Goal: Information Seeking & Learning: Learn about a topic

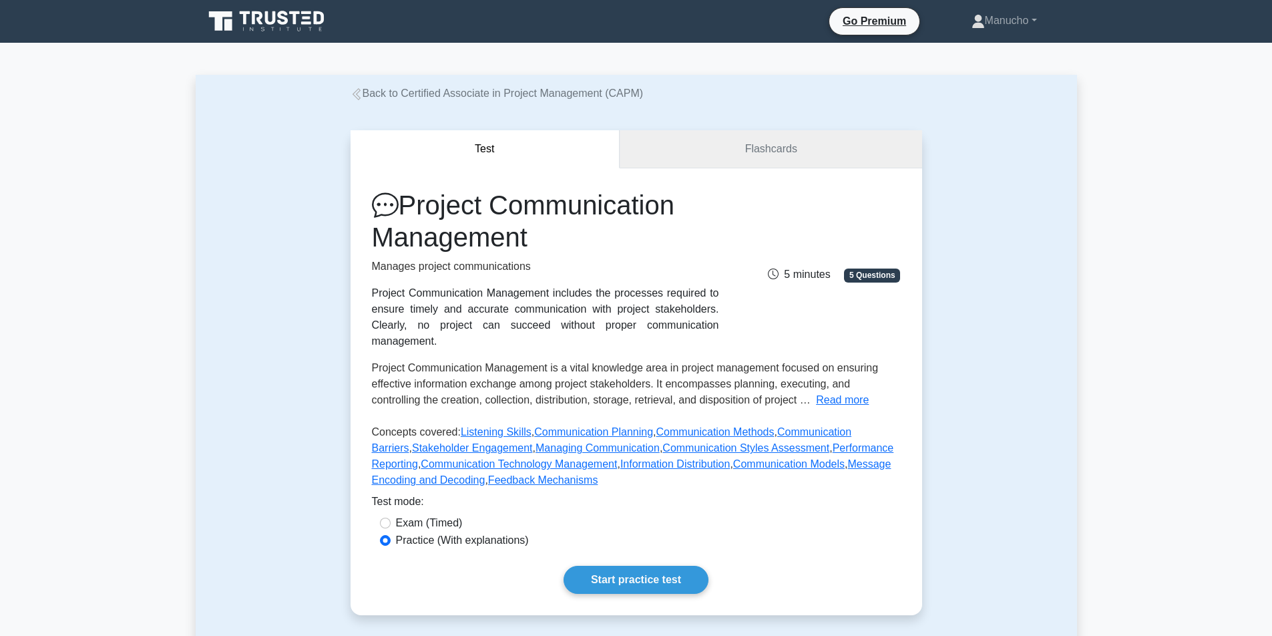
click at [730, 150] on link "Flashcards" at bounding box center [771, 149] width 302 height 38
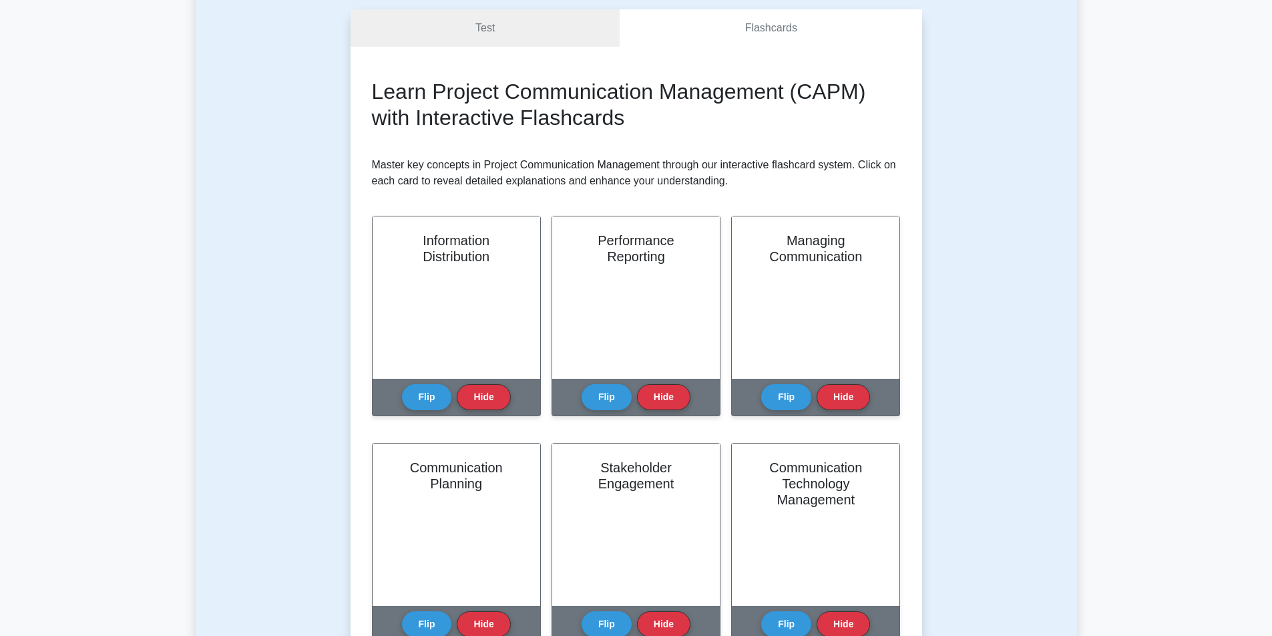
scroll to position [118, 0]
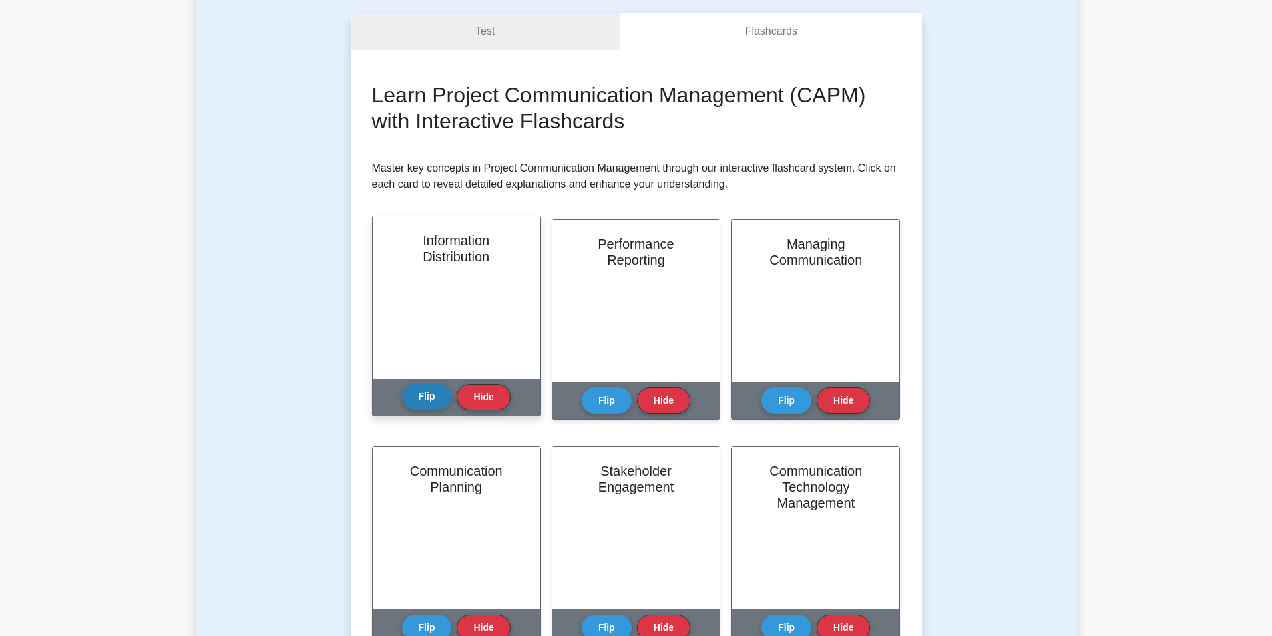
click at [431, 397] on button "Flip" at bounding box center [427, 396] width 50 height 26
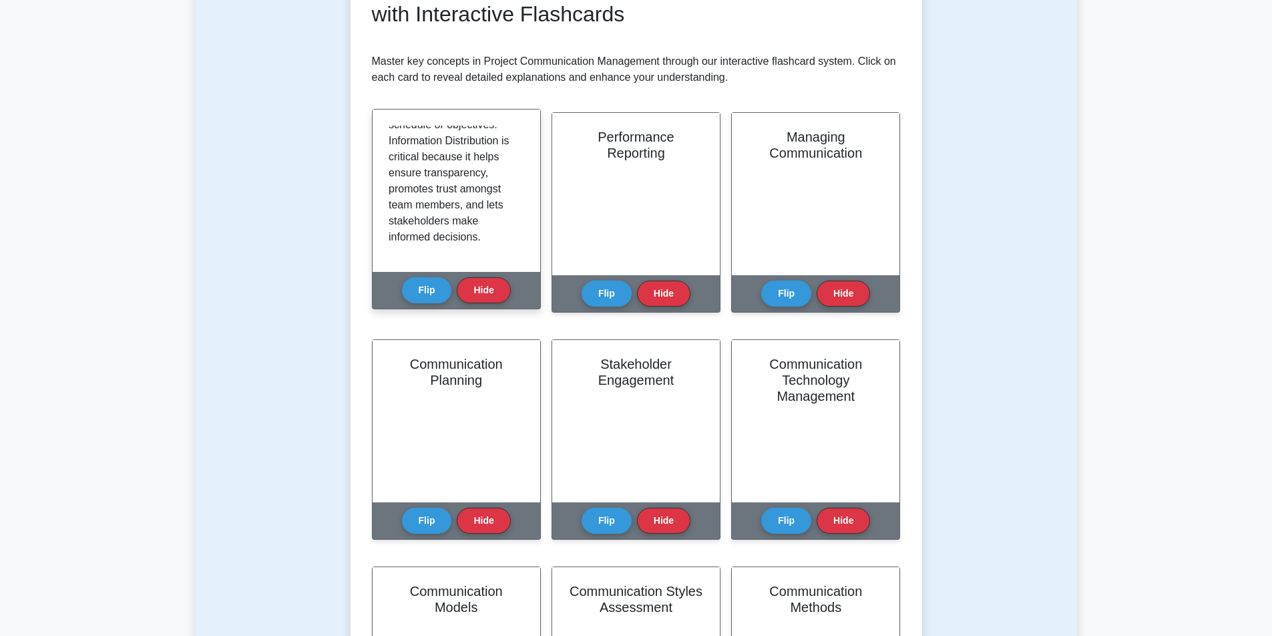
scroll to position [251, 0]
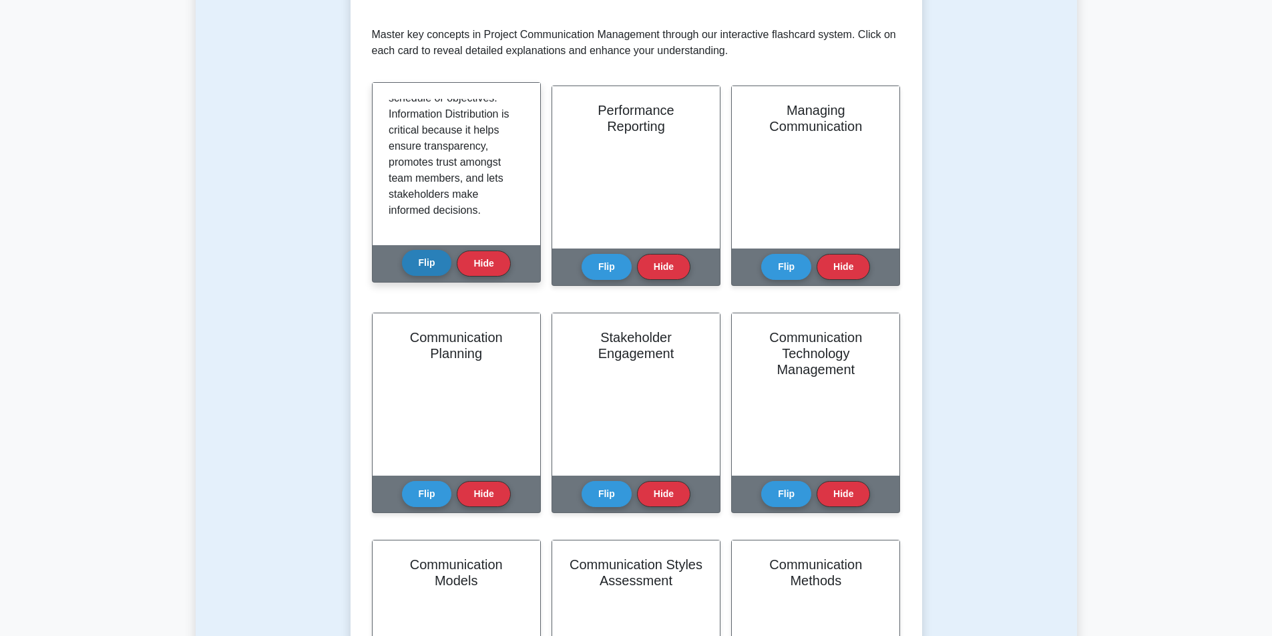
click at [429, 261] on button "Flip" at bounding box center [427, 263] width 50 height 26
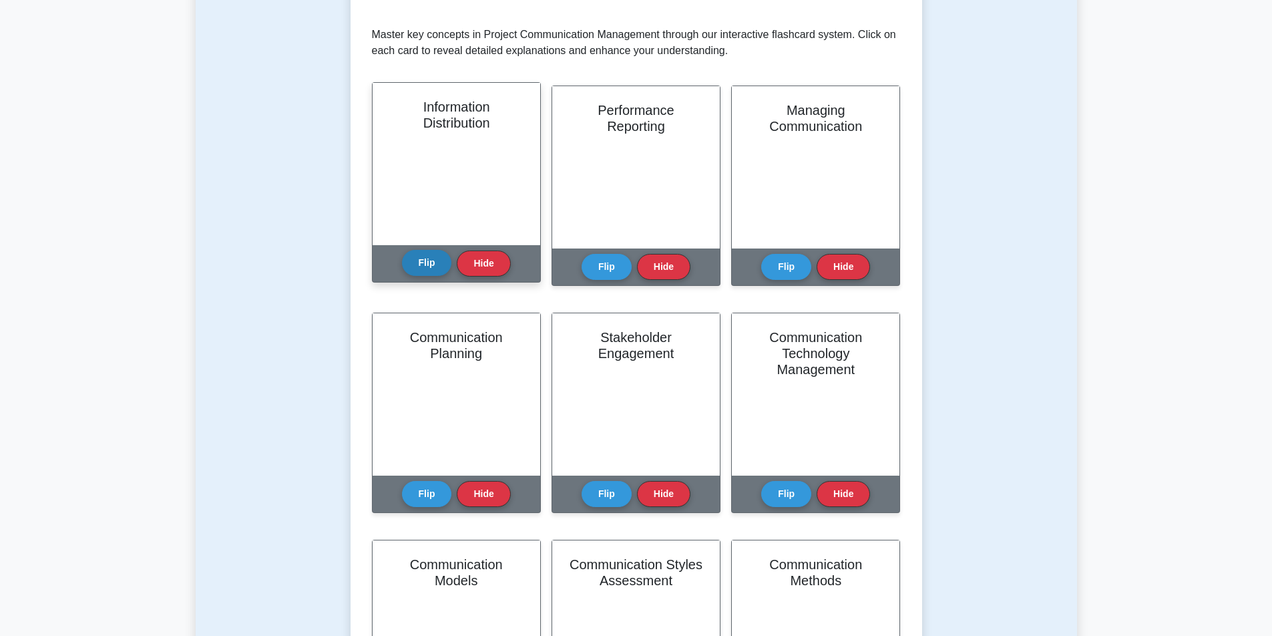
click at [429, 261] on button "Flip" at bounding box center [427, 263] width 50 height 26
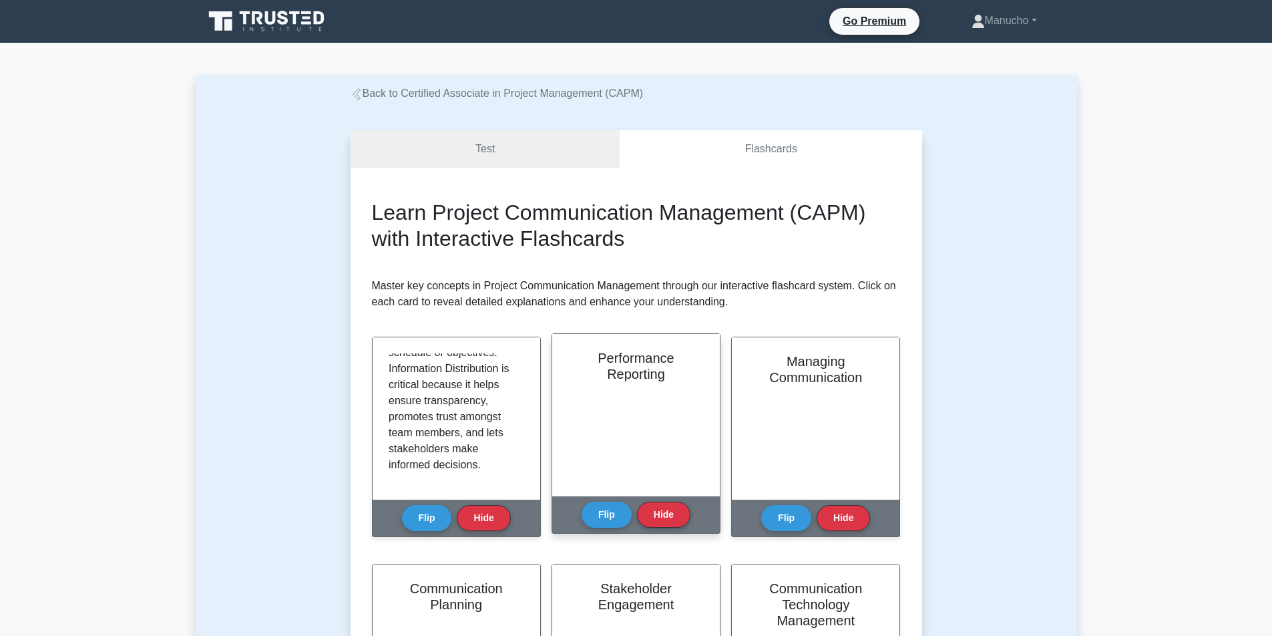
scroll to position [67, 0]
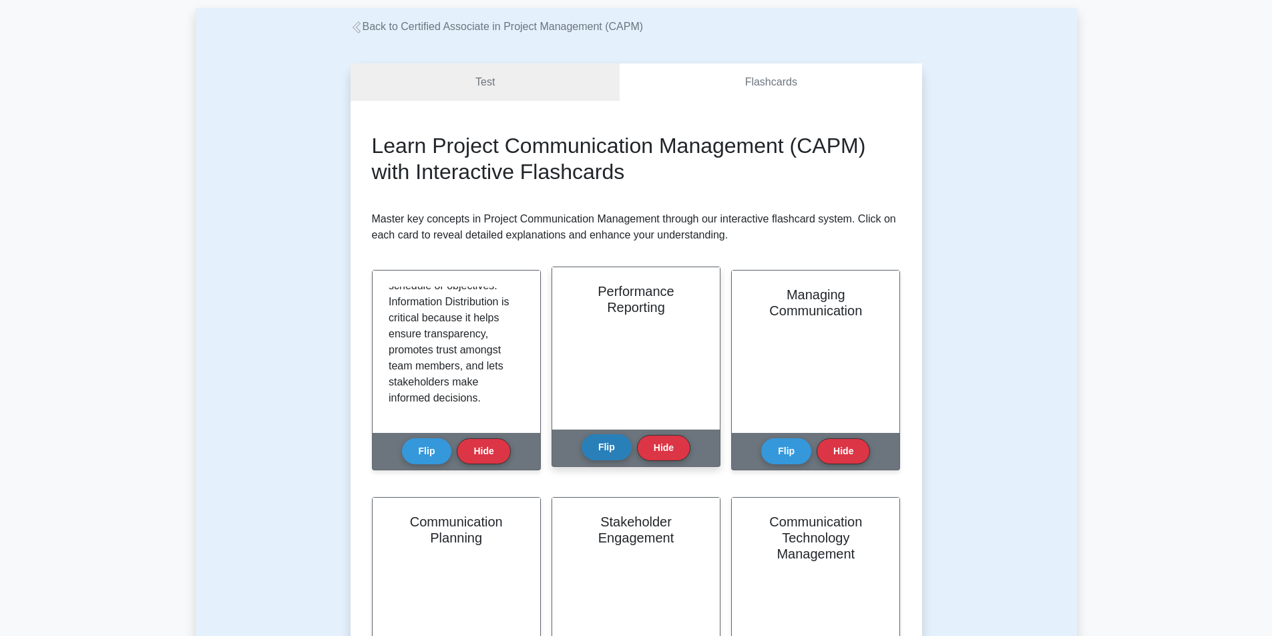
click at [602, 443] on button "Flip" at bounding box center [607, 447] width 50 height 26
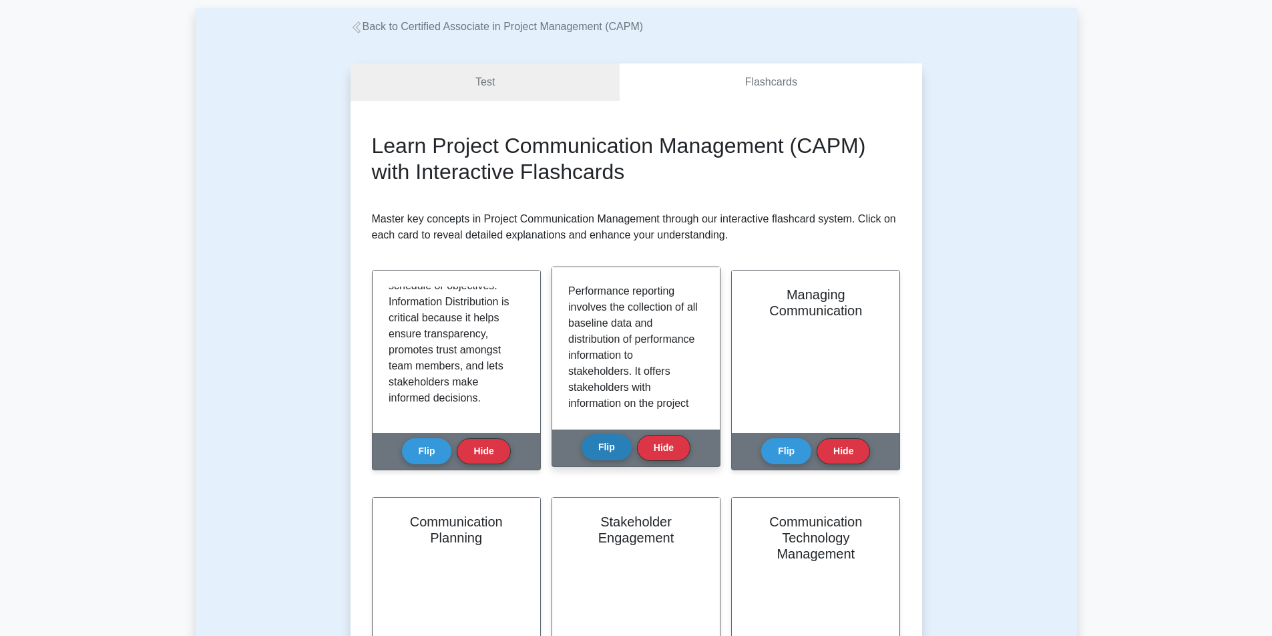
click at [605, 449] on button "Flip" at bounding box center [607, 447] width 50 height 26
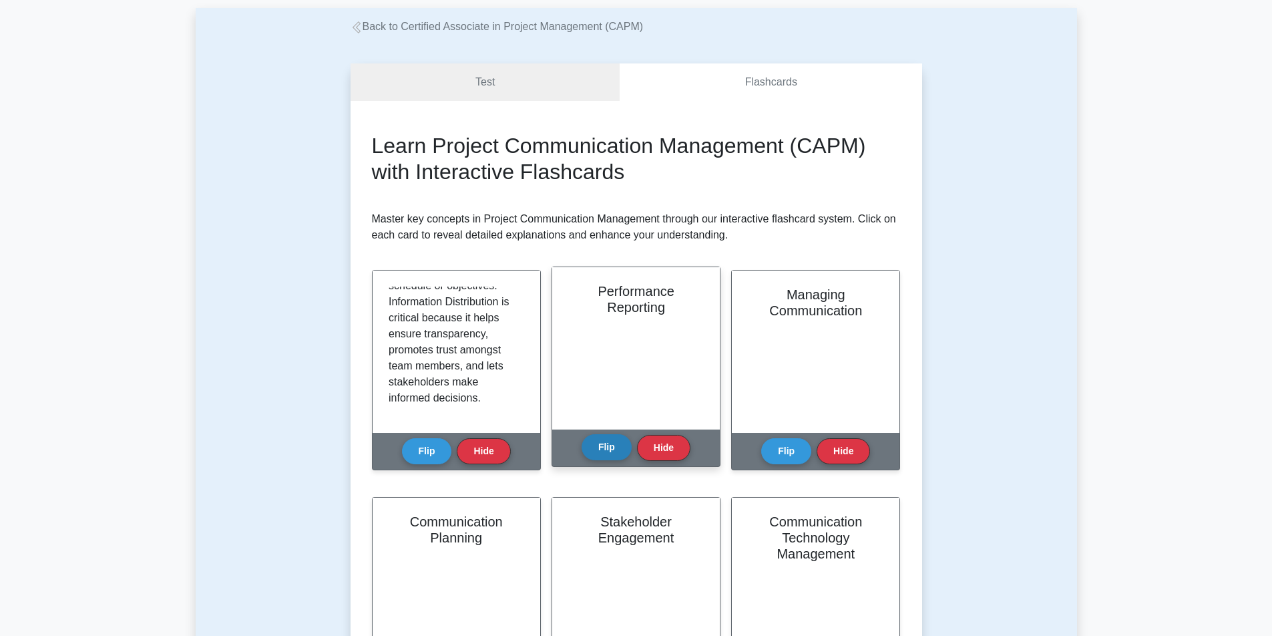
click at [605, 449] on button "Flip" at bounding box center [607, 447] width 50 height 26
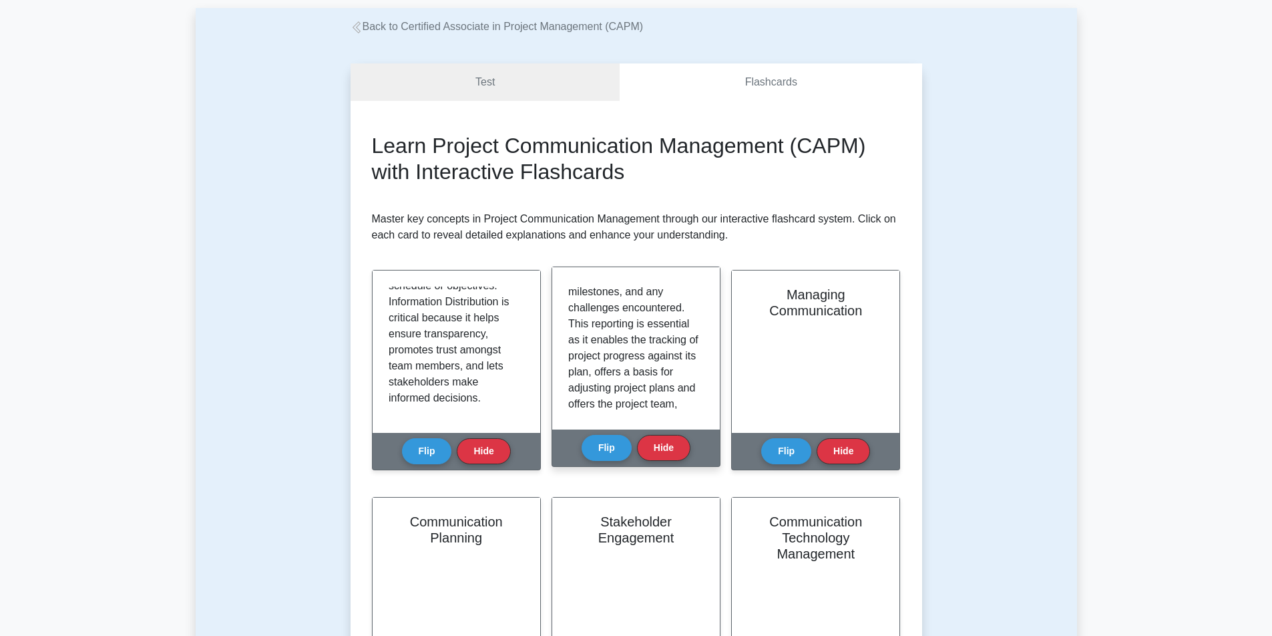
scroll to position [0, 0]
click at [605, 440] on button "Flip" at bounding box center [607, 447] width 50 height 26
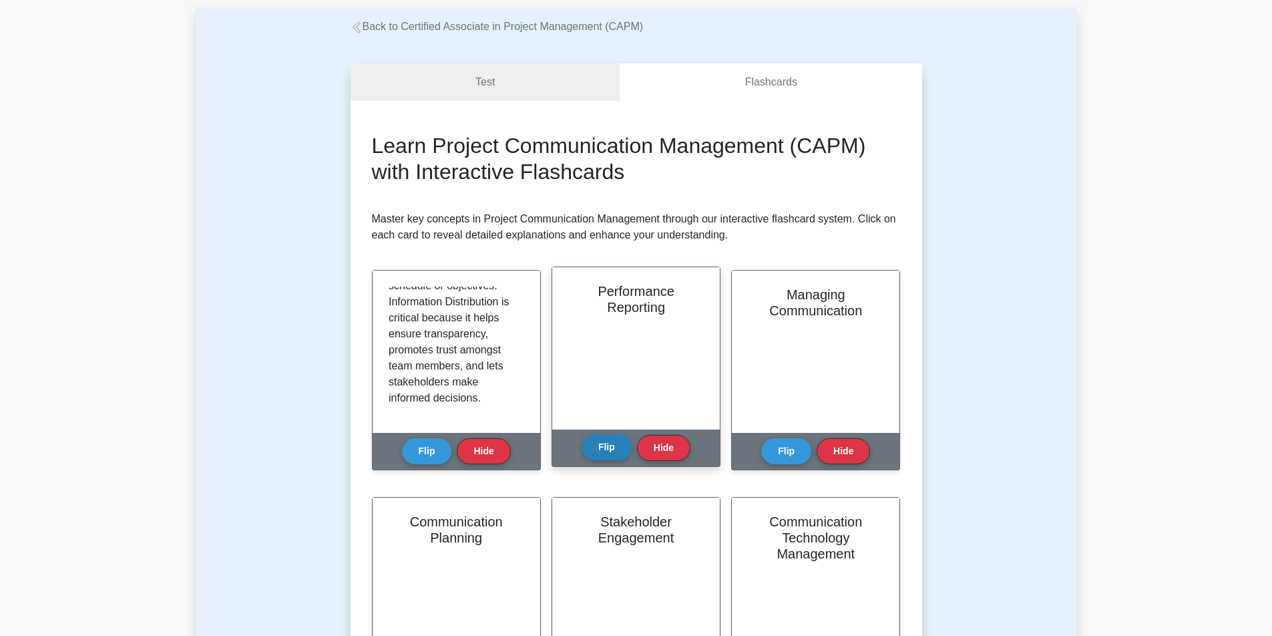
click at [605, 440] on button "Flip" at bounding box center [607, 447] width 50 height 26
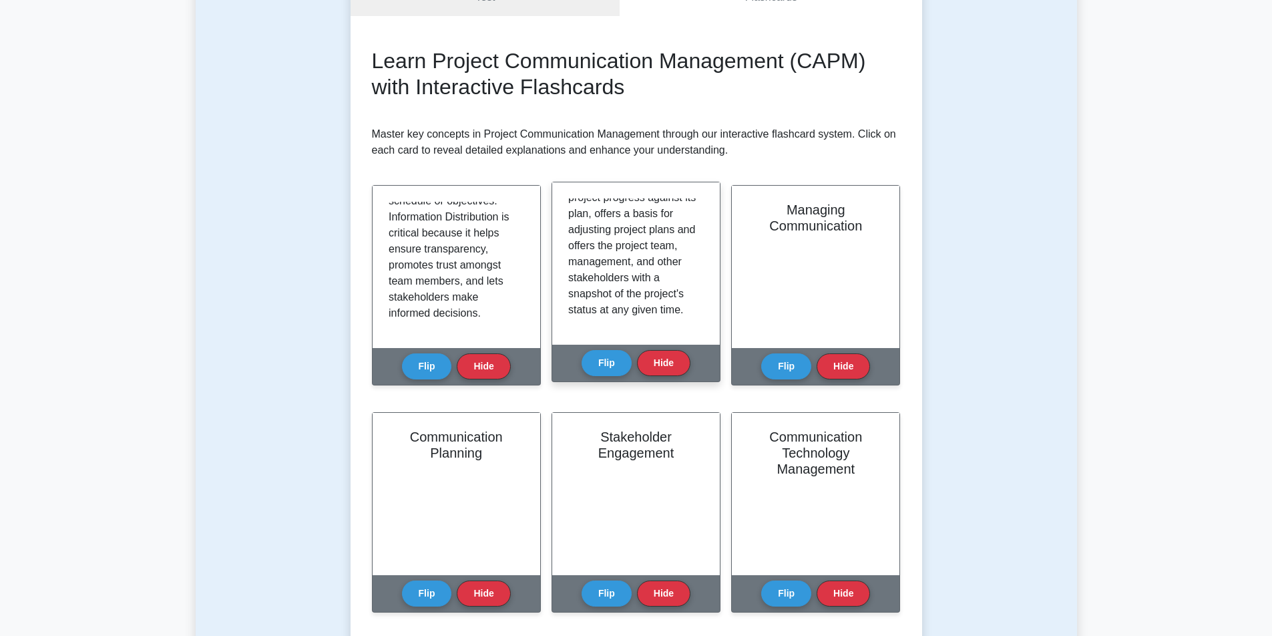
scroll to position [67, 0]
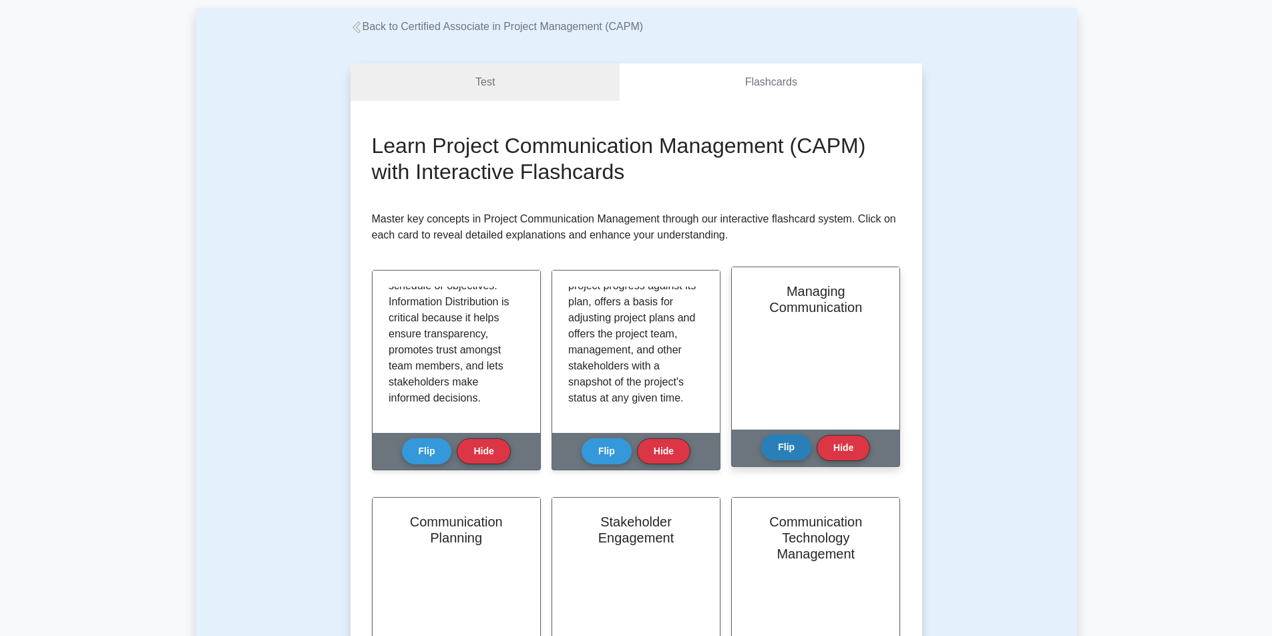
click at [784, 443] on button "Flip" at bounding box center [786, 447] width 50 height 26
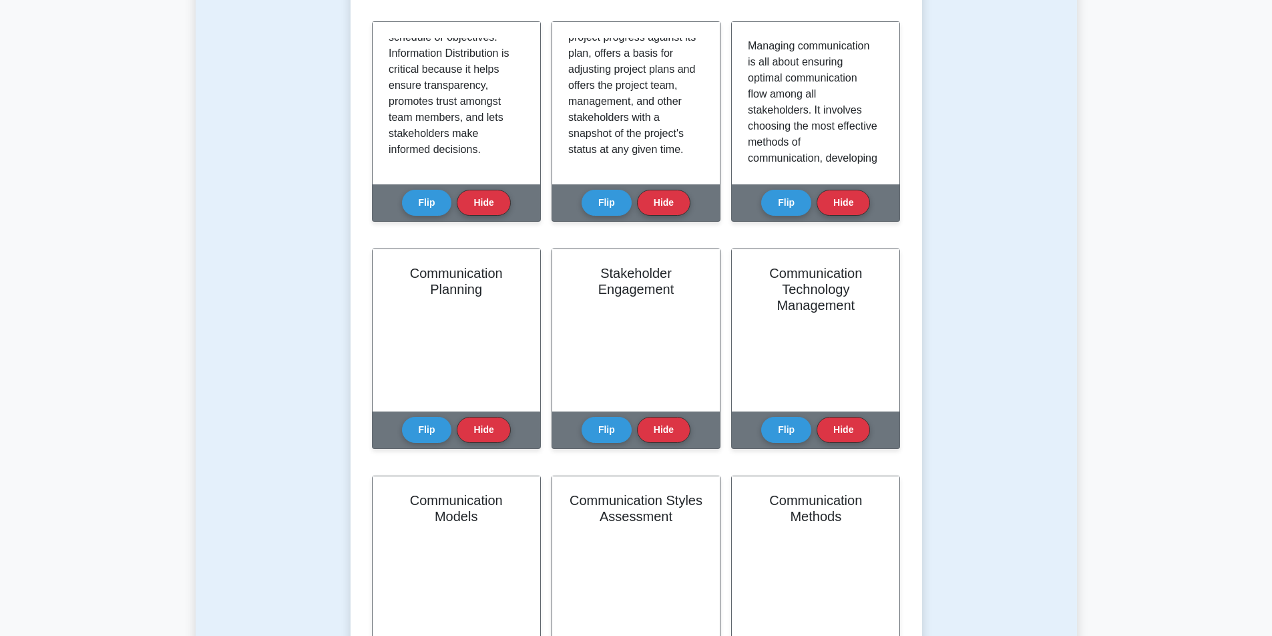
scroll to position [334, 0]
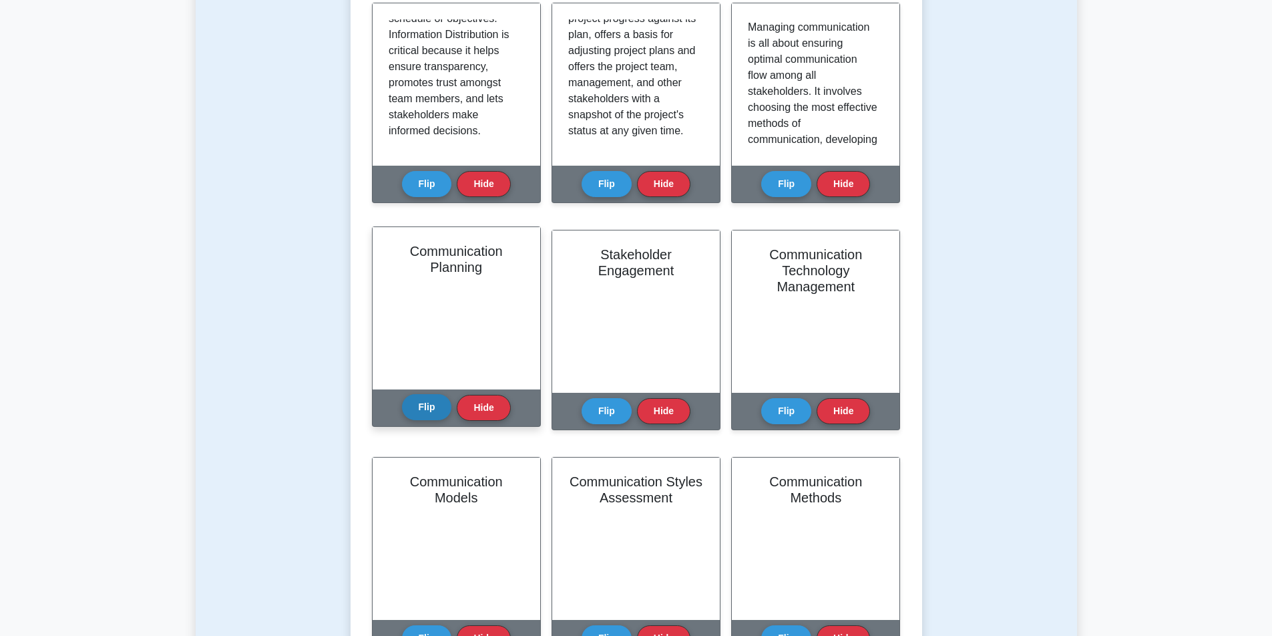
click at [434, 403] on button "Flip" at bounding box center [427, 407] width 50 height 26
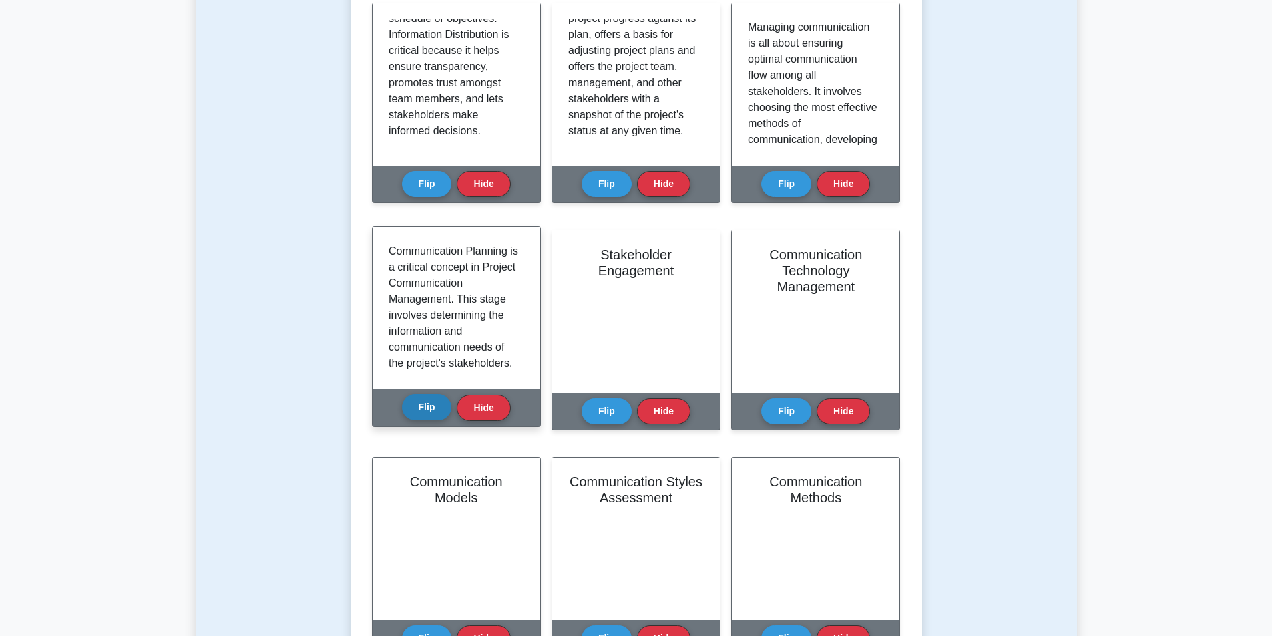
click at [427, 408] on button "Flip" at bounding box center [427, 407] width 50 height 26
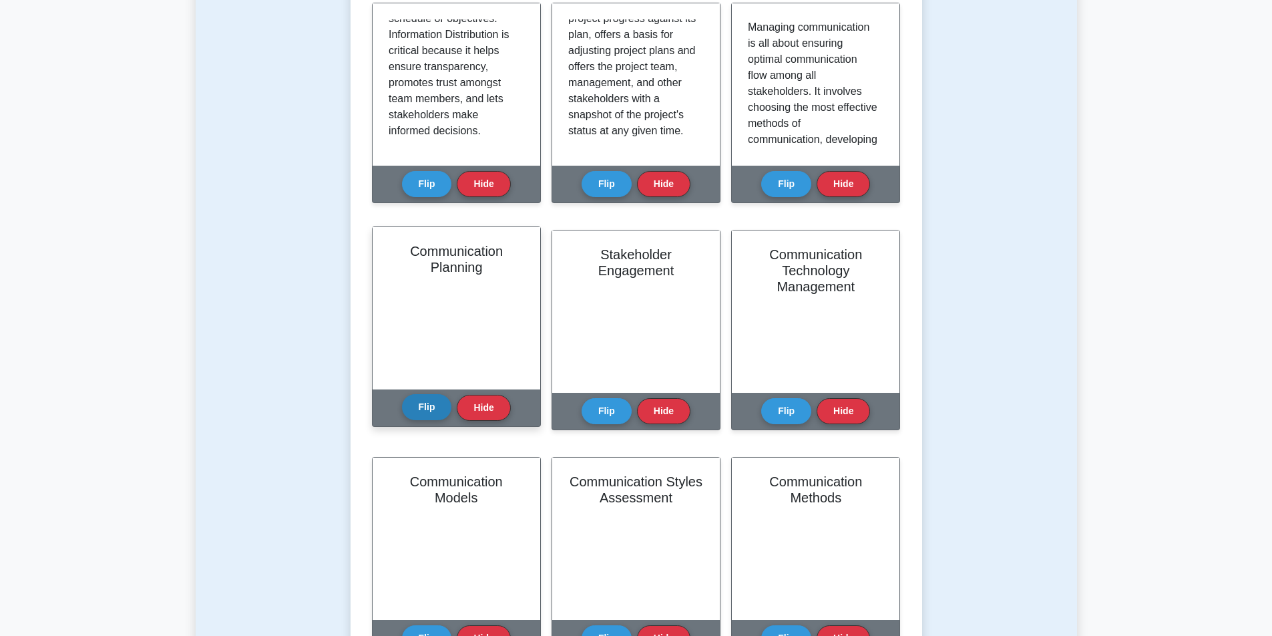
click at [427, 408] on button "Flip" at bounding box center [427, 407] width 50 height 26
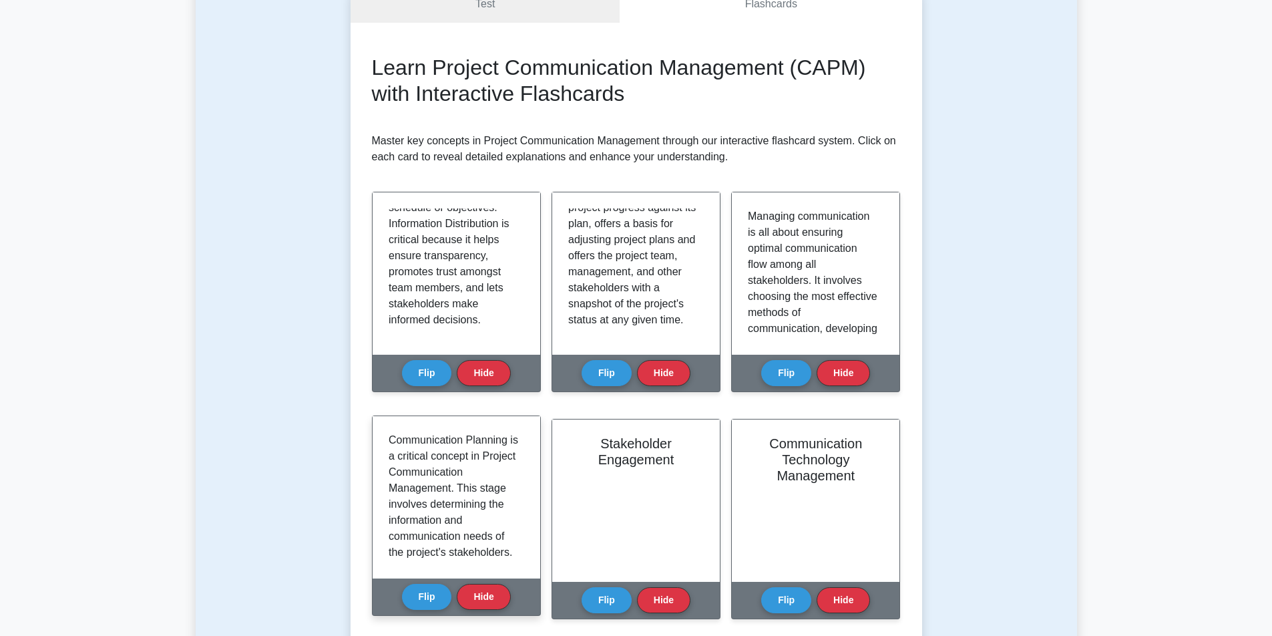
scroll to position [200, 0]
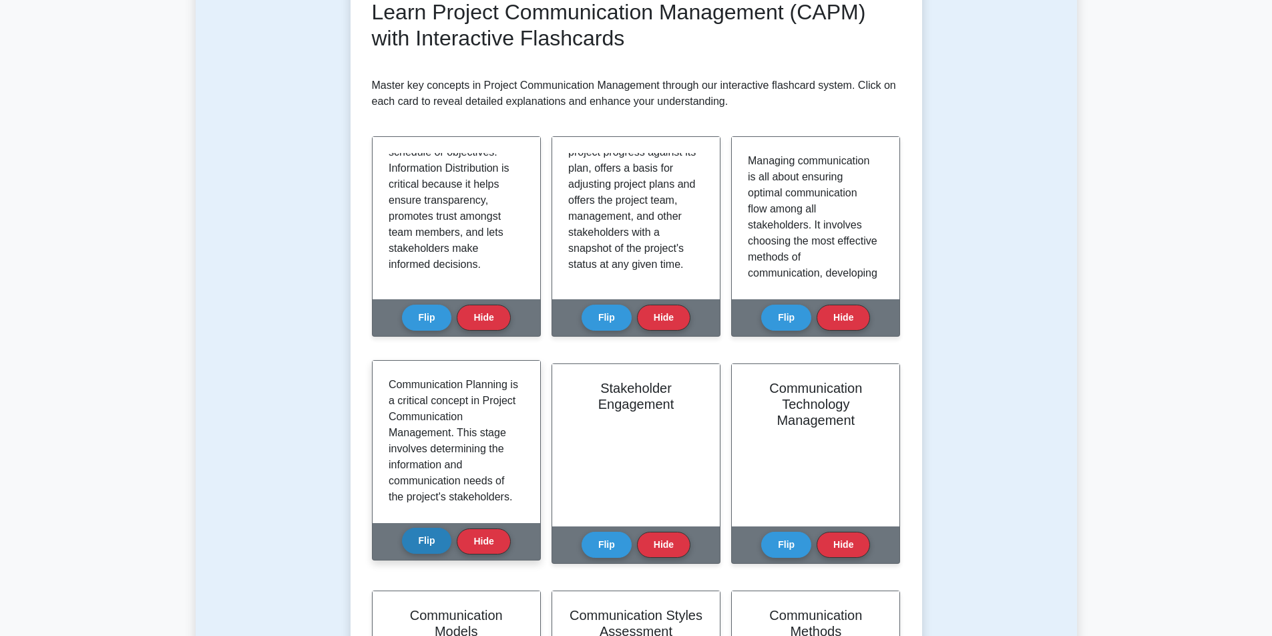
click at [416, 539] on button "Flip" at bounding box center [427, 541] width 50 height 26
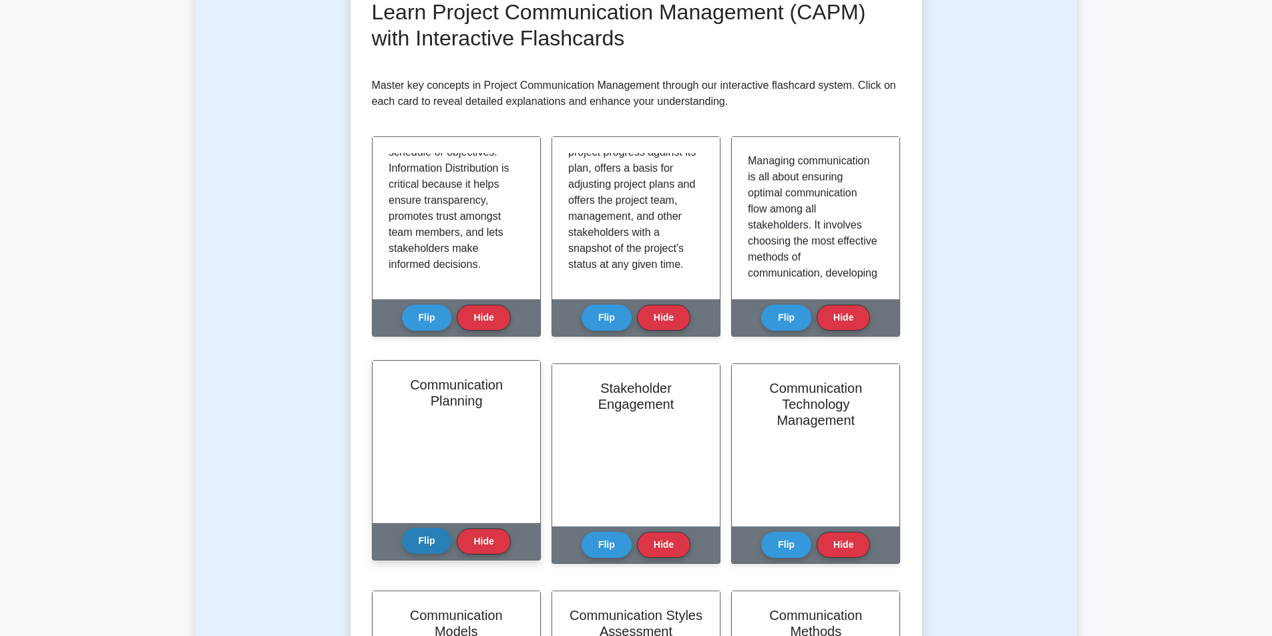
click at [416, 539] on button "Flip" at bounding box center [427, 541] width 50 height 26
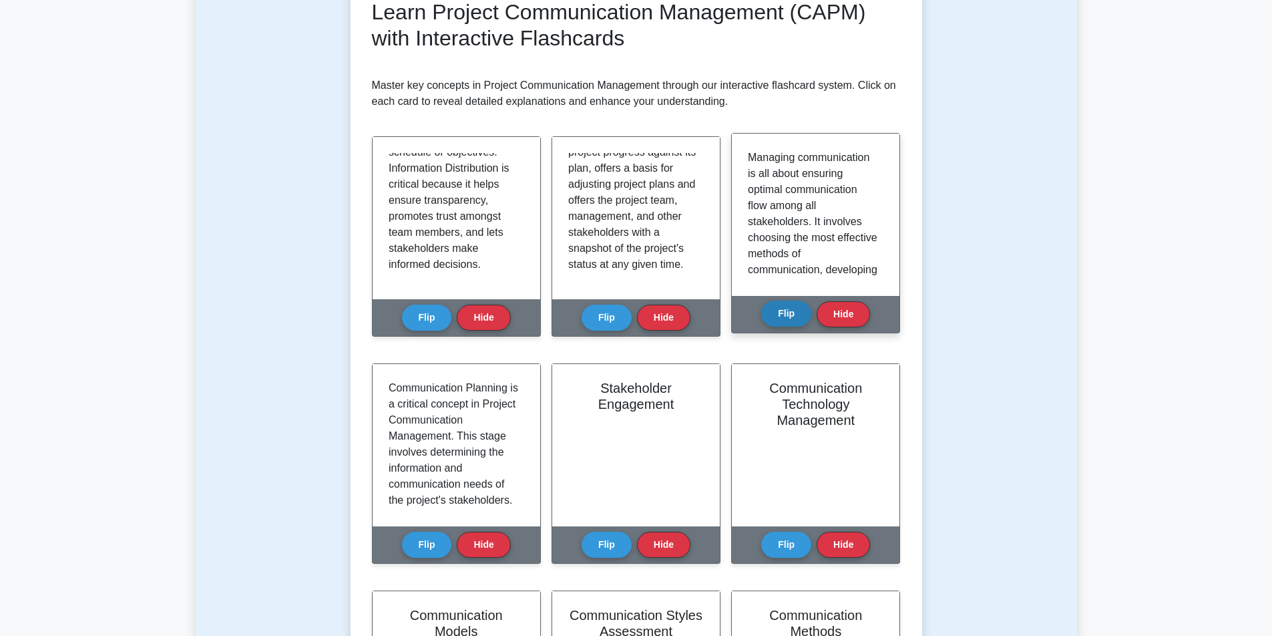
click at [779, 317] on button "Flip" at bounding box center [786, 314] width 50 height 26
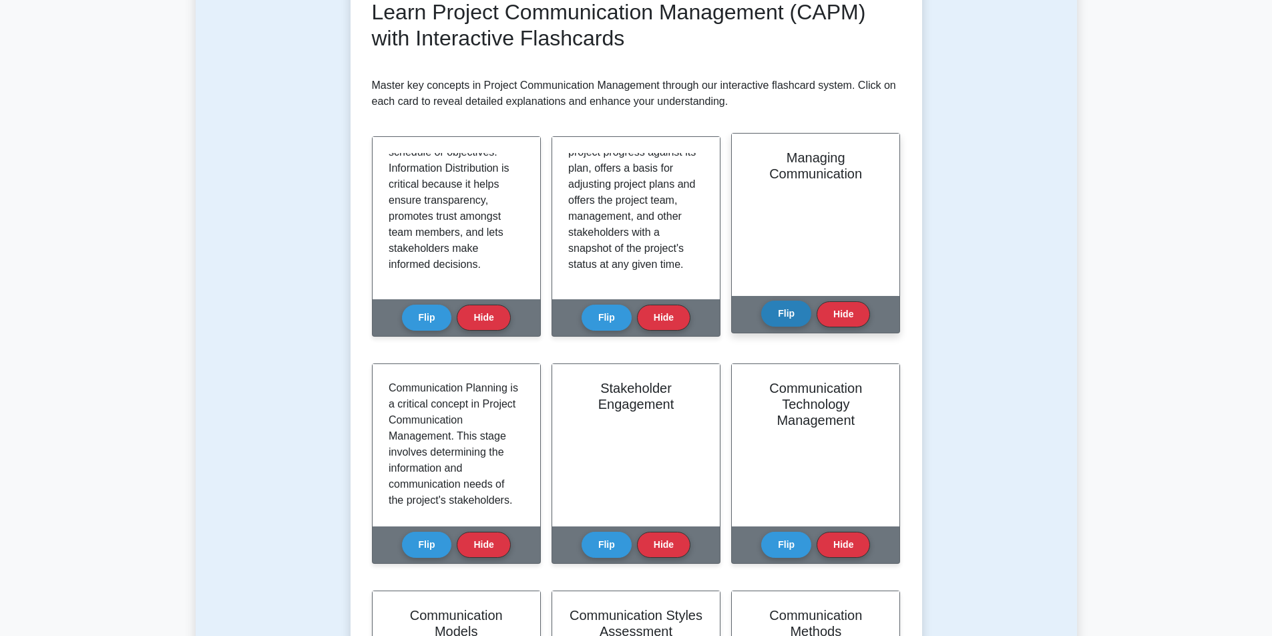
click at [779, 317] on button "Flip" at bounding box center [786, 314] width 50 height 26
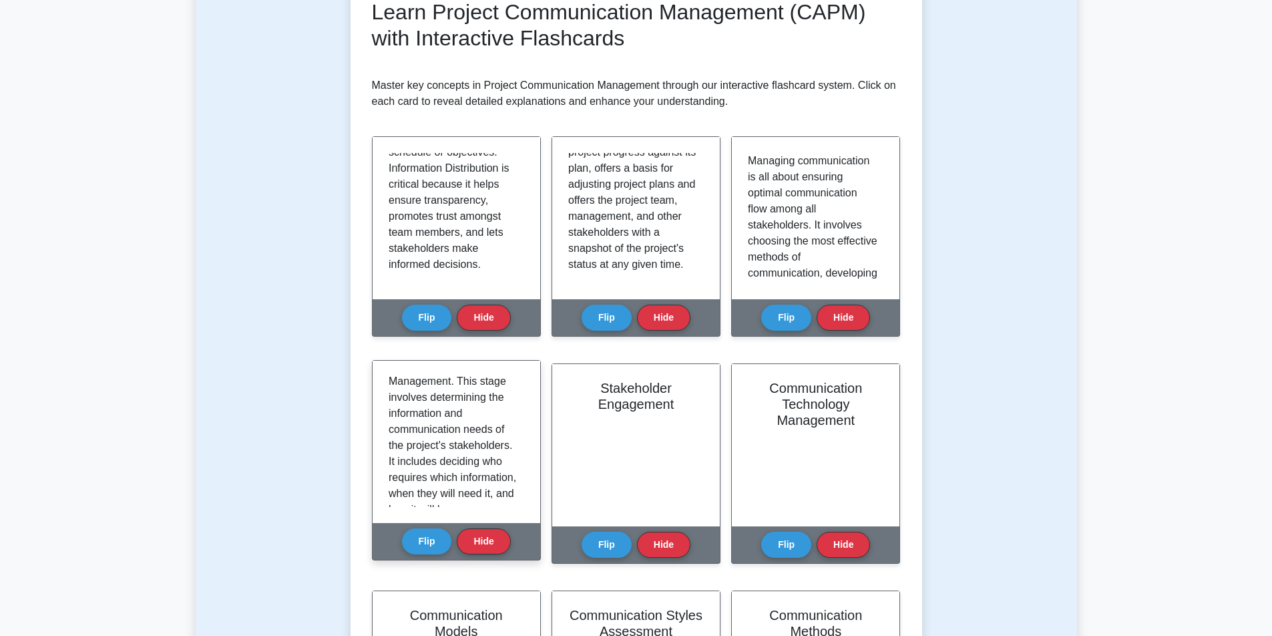
scroll to position [0, 0]
click at [419, 538] on button "Flip" at bounding box center [427, 541] width 50 height 26
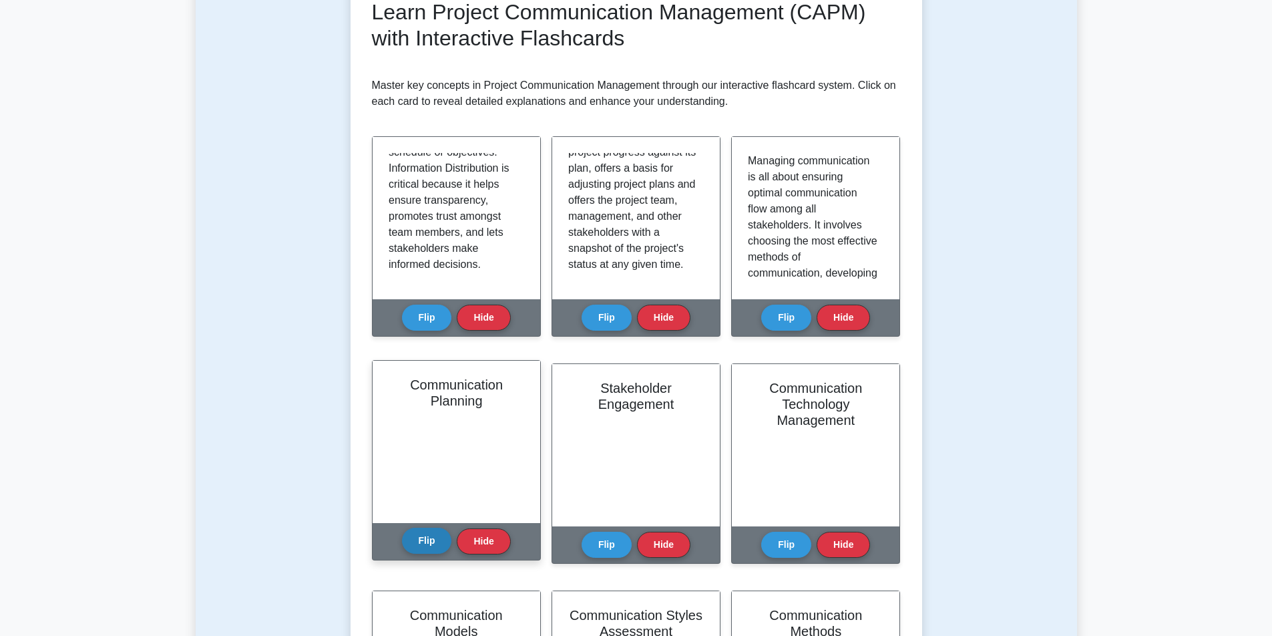
click at [421, 542] on button "Flip" at bounding box center [427, 541] width 50 height 26
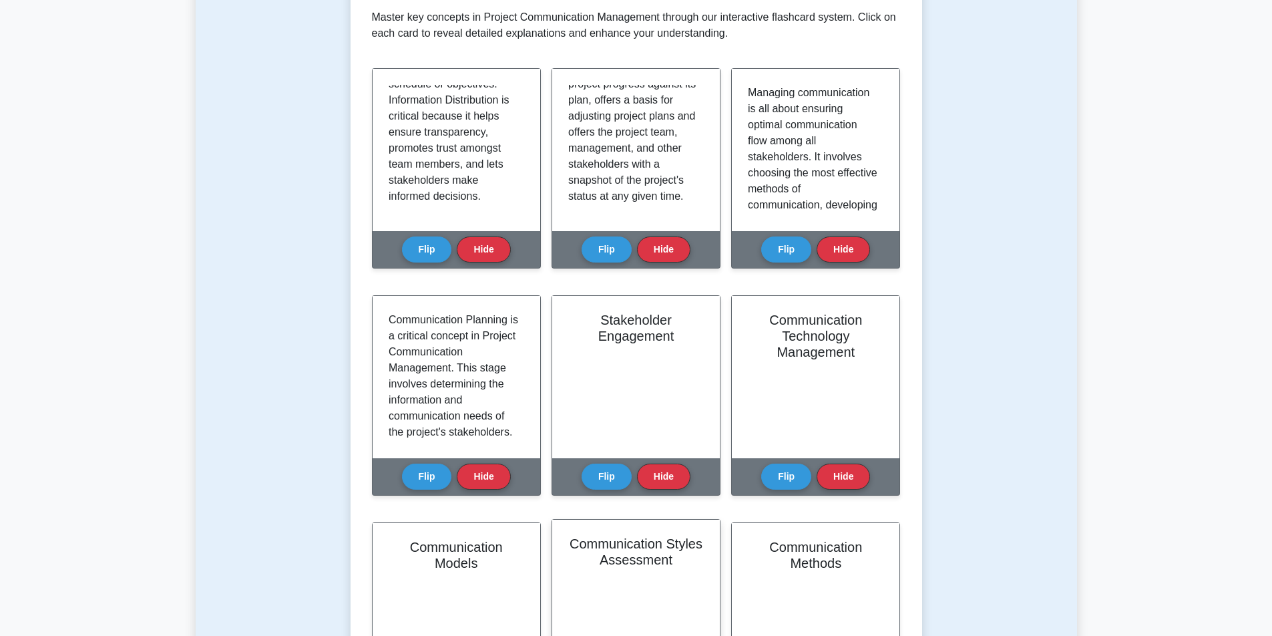
scroll to position [267, 0]
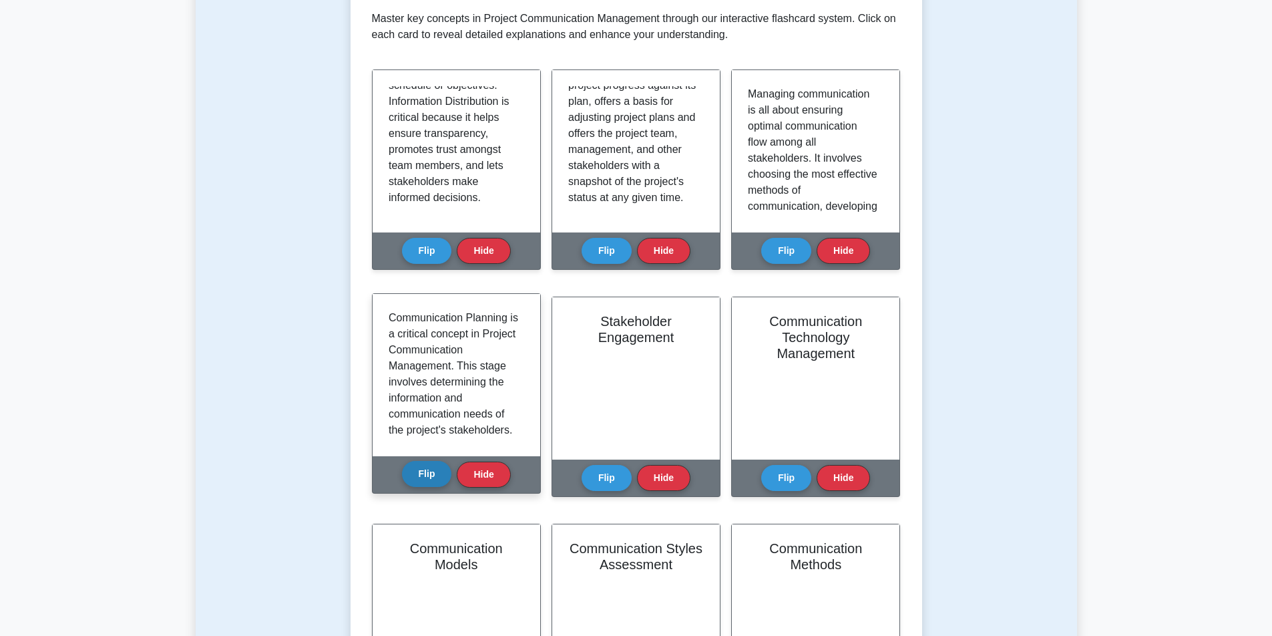
click at [414, 475] on button "Flip" at bounding box center [427, 474] width 50 height 26
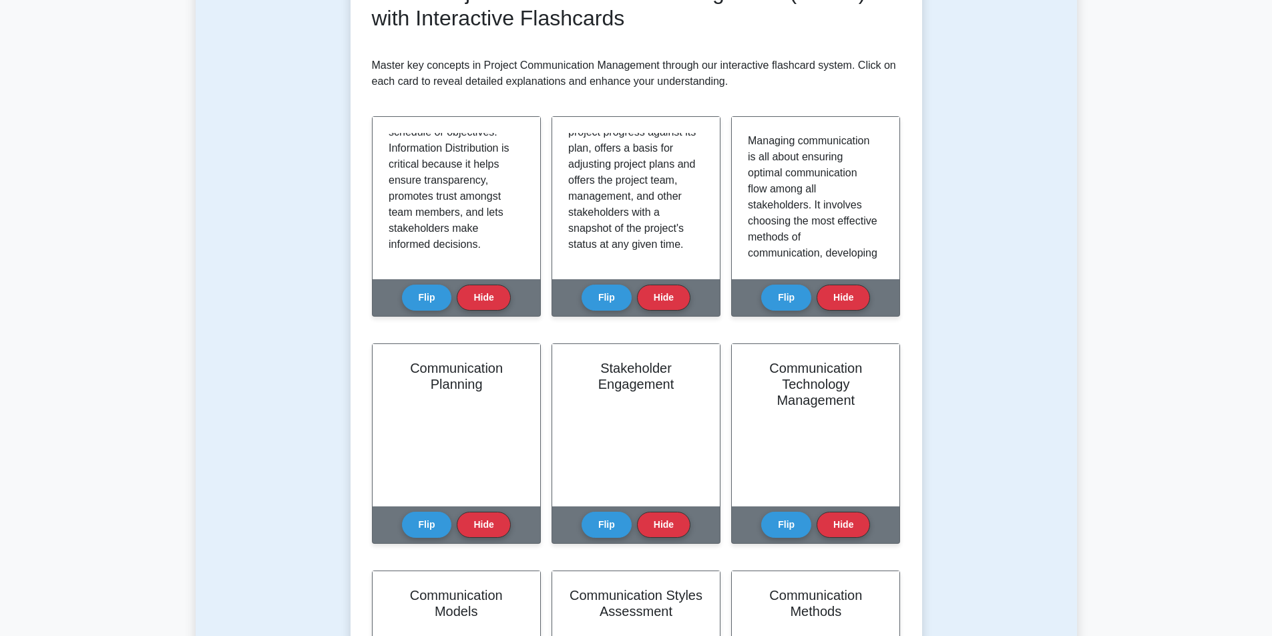
scroll to position [200, 0]
